Goal: Information Seeking & Learning: Learn about a topic

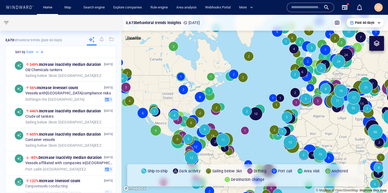
click at [304, 7] on input "text" at bounding box center [306, 7] width 30 height 8
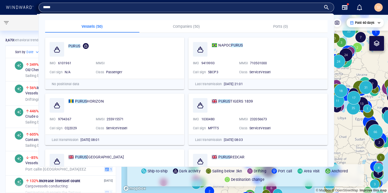
type input "*****"
click at [182, 23] on p "Companies (50)" at bounding box center [187, 26] width 88 height 6
click at [185, 31] on button "Companies (50)" at bounding box center [186, 26] width 94 height 13
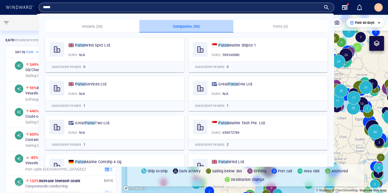
click at [185, 28] on p "Companies (50)" at bounding box center [187, 26] width 88 height 6
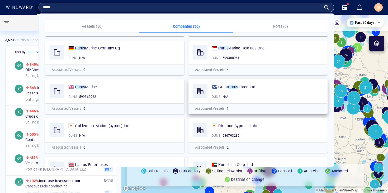
scroll to position [159, 0]
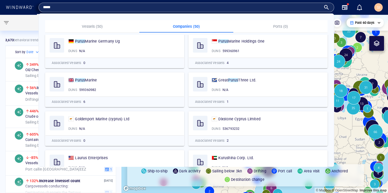
click at [98, 25] on p "Vessels (50)" at bounding box center [92, 26] width 88 height 6
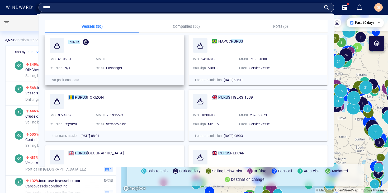
scroll to position [10, 0]
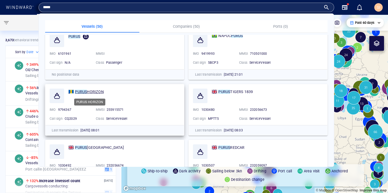
click at [101, 92] on span "HORIZON" at bounding box center [95, 92] width 17 height 4
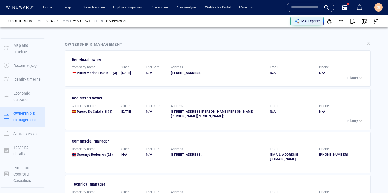
scroll to position [758, 0]
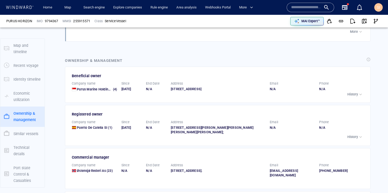
scroll to position [697, 0]
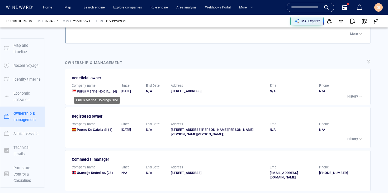
click at [88, 91] on span "Purus Marine Holdings One" at bounding box center [98, 91] width 42 height 4
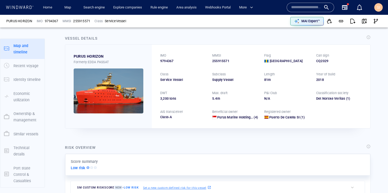
scroll to position [0, 0]
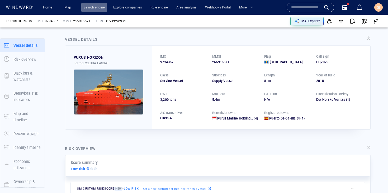
click at [98, 9] on link "Search engine" at bounding box center [94, 7] width 26 height 9
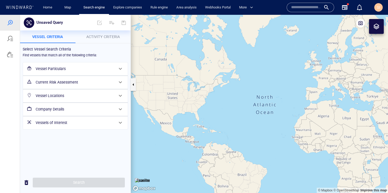
click at [301, 11] on input "text" at bounding box center [306, 7] width 30 height 8
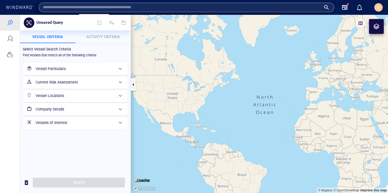
paste input "**********"
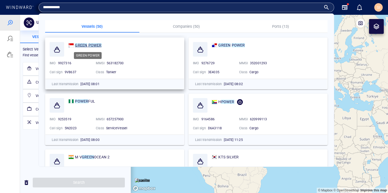
click at [95, 45] on mark "POWER" at bounding box center [94, 45] width 13 height 4
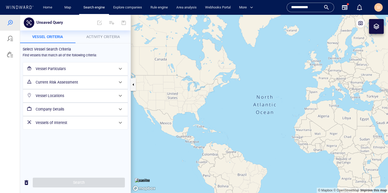
click at [310, 7] on input "**********" at bounding box center [306, 7] width 30 height 8
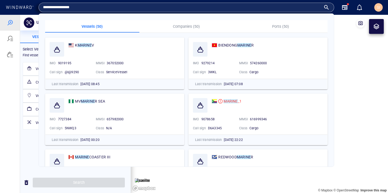
type input "**********"
click at [182, 23] on p "Companies (50)" at bounding box center [187, 26] width 88 height 6
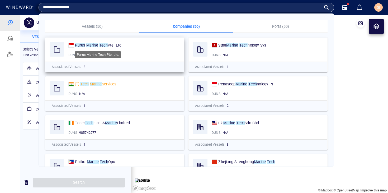
click at [113, 44] on span "Pte. Ltd." at bounding box center [115, 45] width 15 height 4
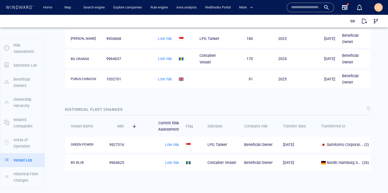
scroll to position [672, 0]
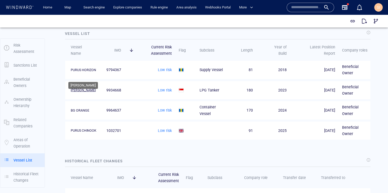
click at [80, 88] on div "MARCELLA" at bounding box center [83, 90] width 25 height 5
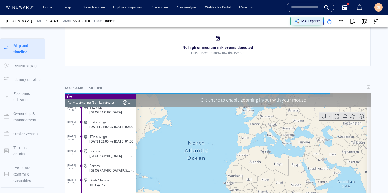
scroll to position [2693, 0]
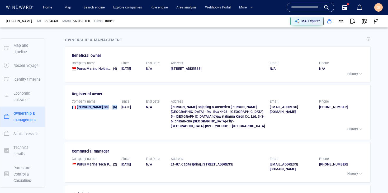
scroll to position [755, 0]
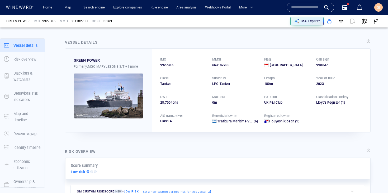
scroll to position [39, 0]
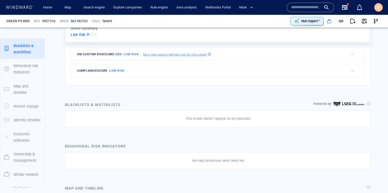
scroll to position [14, 0]
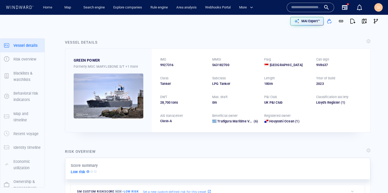
click at [122, 100] on img at bounding box center [109, 95] width 70 height 45
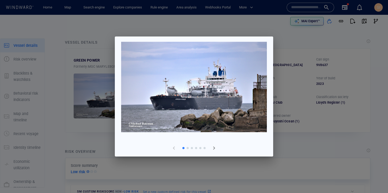
click at [291, 136] on div at bounding box center [194, 96] width 388 height 193
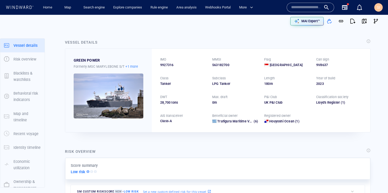
click at [133, 66] on p "+1 more" at bounding box center [131, 67] width 12 height 6
click at [204, 39] on div at bounding box center [194, 96] width 388 height 193
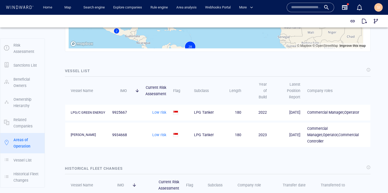
scroll to position [594, 0]
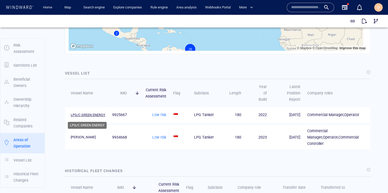
click at [86, 116] on div "LPG/C GREEN ENERGY" at bounding box center [88, 115] width 35 height 5
click at [93, 8] on link "Search engine" at bounding box center [94, 7] width 26 height 9
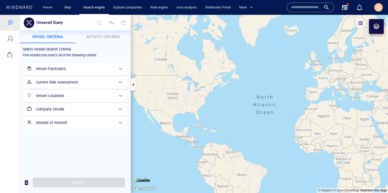
click at [100, 105] on div "Company Details" at bounding box center [75, 109] width 83 height 11
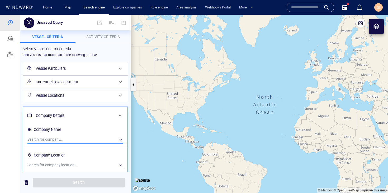
click at [81, 138] on div "​" at bounding box center [75, 140] width 96 height 8
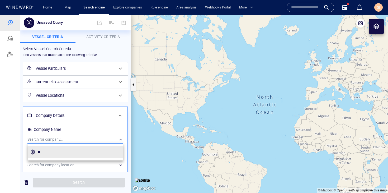
type input "*"
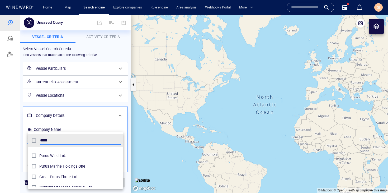
scroll to position [92, 0]
type input "*****"
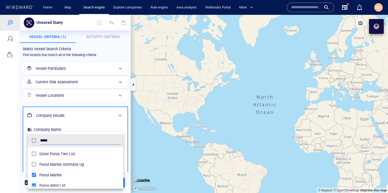
scroll to position [62, 0]
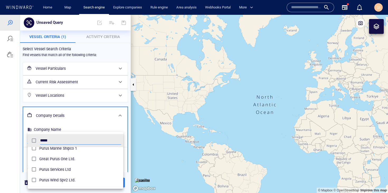
scroll to position [10, 0]
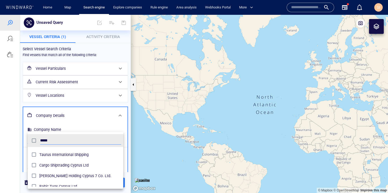
scroll to position [489, 0]
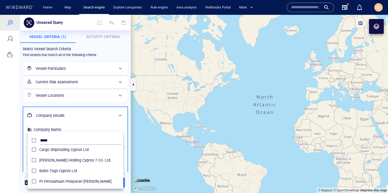
click at [104, 119] on div at bounding box center [194, 104] width 388 height 178
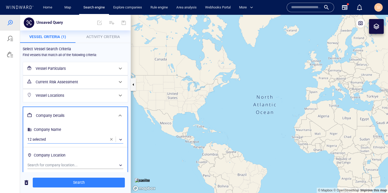
click at [84, 98] on h6 "Vessel Locations" at bounding box center [75, 95] width 78 height 7
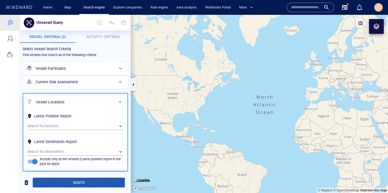
click at [73, 178] on button "Search" at bounding box center [79, 183] width 92 height 10
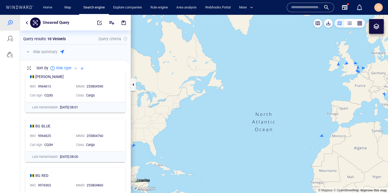
scroll to position [240, 0]
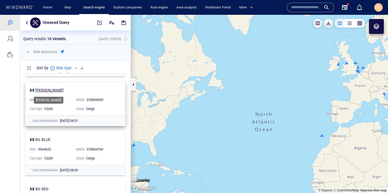
click at [49, 88] on div "BG GREEN" at bounding box center [49, 90] width 28 height 6
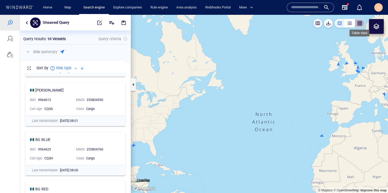
click at [361, 23] on div "button" at bounding box center [359, 23] width 5 height 5
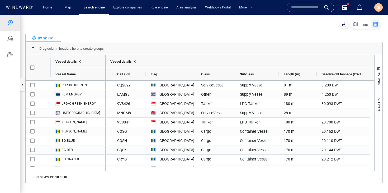
scroll to position [0, 0]
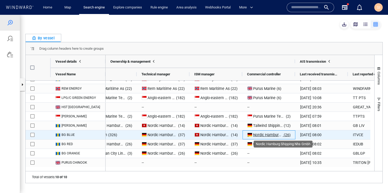
click at [264, 135] on span "Nordic Hamburg Shipping Nhs Gmbh" at bounding box center [284, 135] width 62 height 4
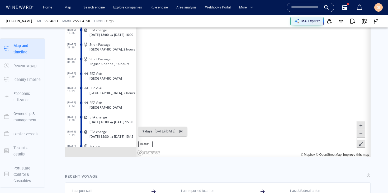
scroll to position [4199, 0]
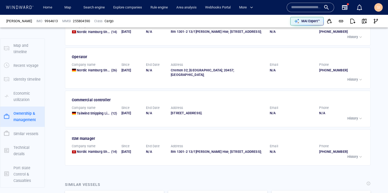
scroll to position [797, 0]
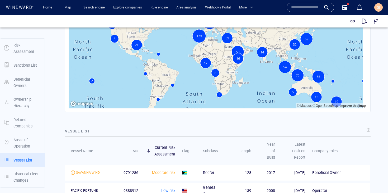
scroll to position [905, 0]
